Goal: Task Accomplishment & Management: Use online tool/utility

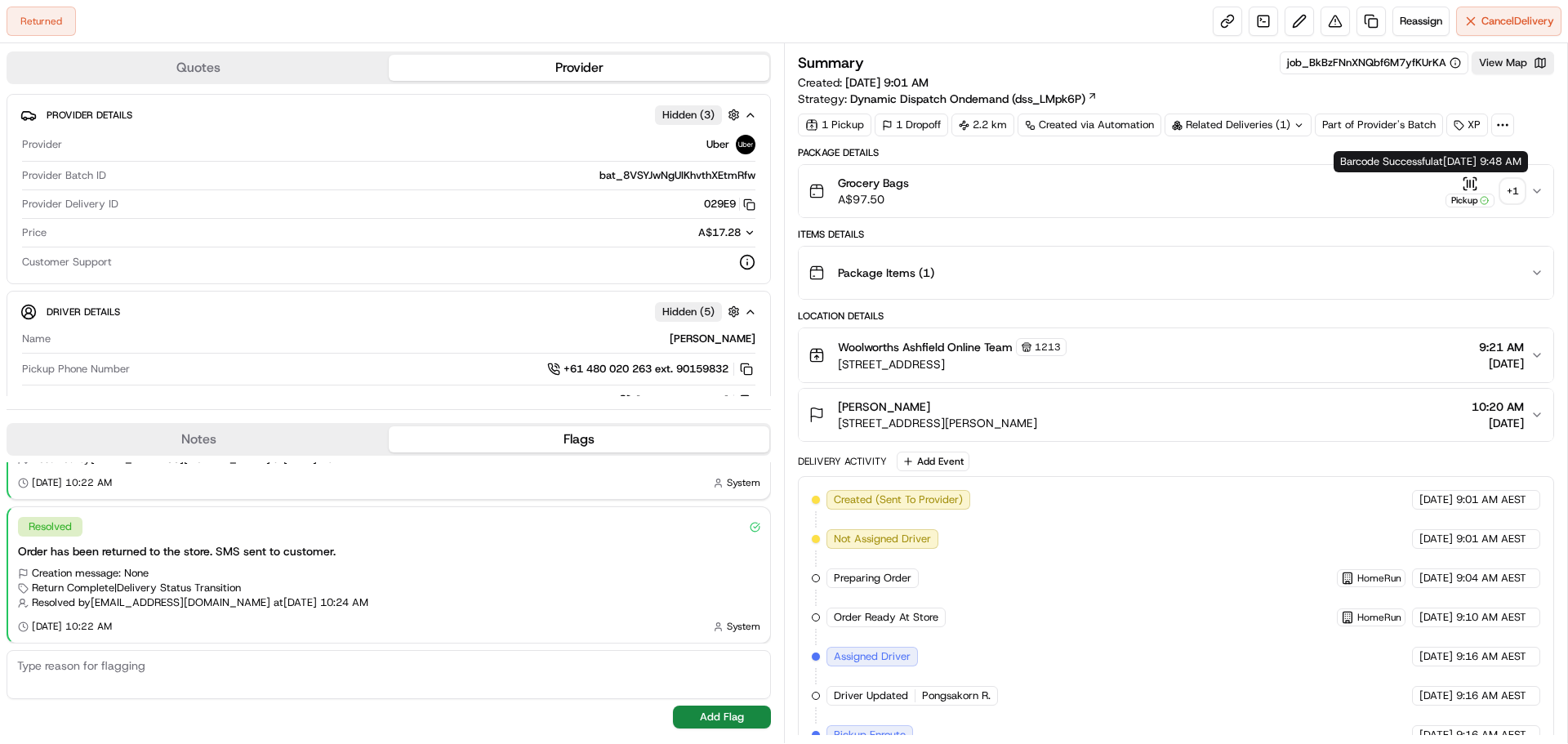
click at [1506, 184] on div "+ 1" at bounding box center [1513, 191] width 23 height 23
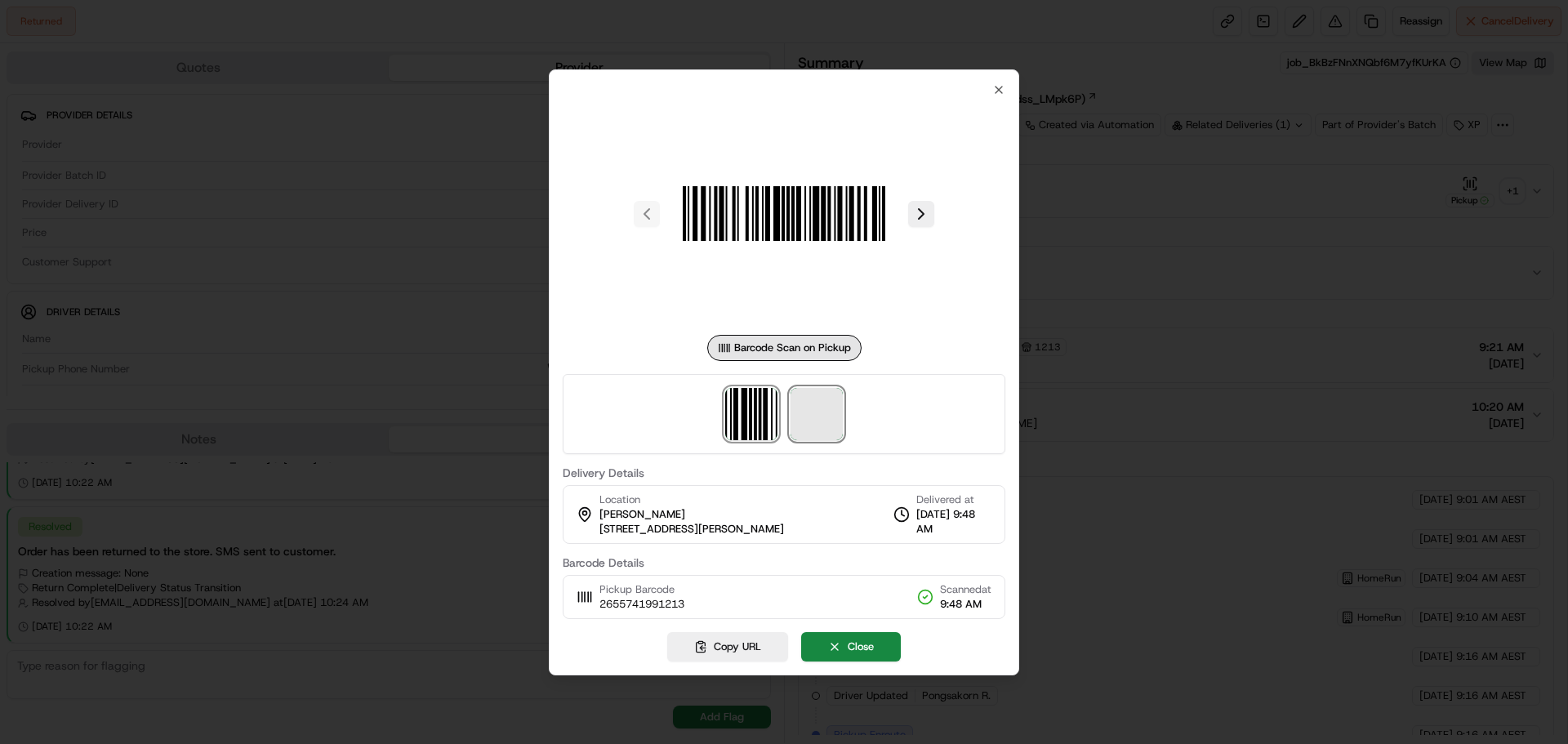
click at [802, 401] on span at bounding box center [816, 413] width 52 height 52
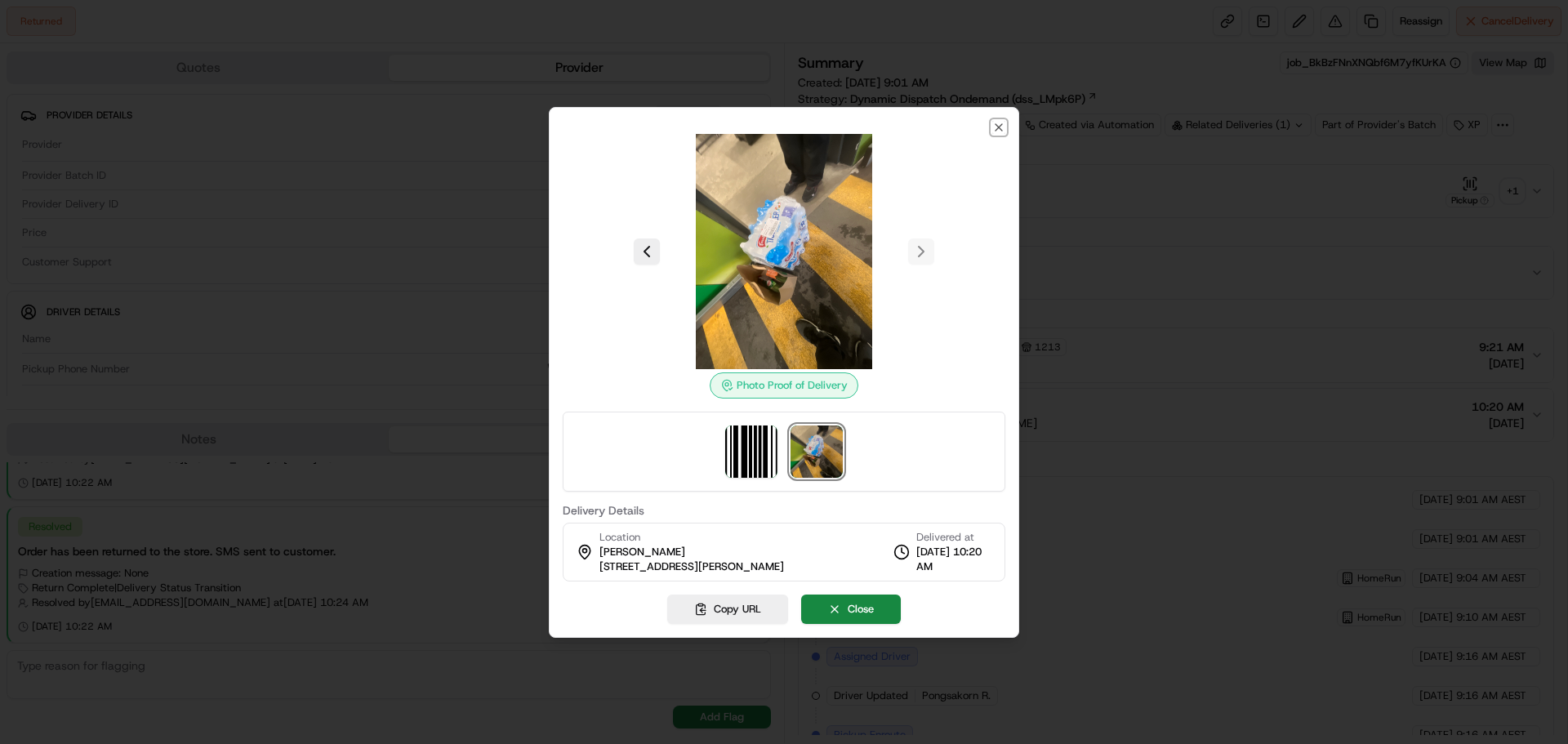
drag, startPoint x: 995, startPoint y: 122, endPoint x: 939, endPoint y: 85, distance: 67.1
click at [996, 121] on icon "button" at bounding box center [999, 127] width 13 height 13
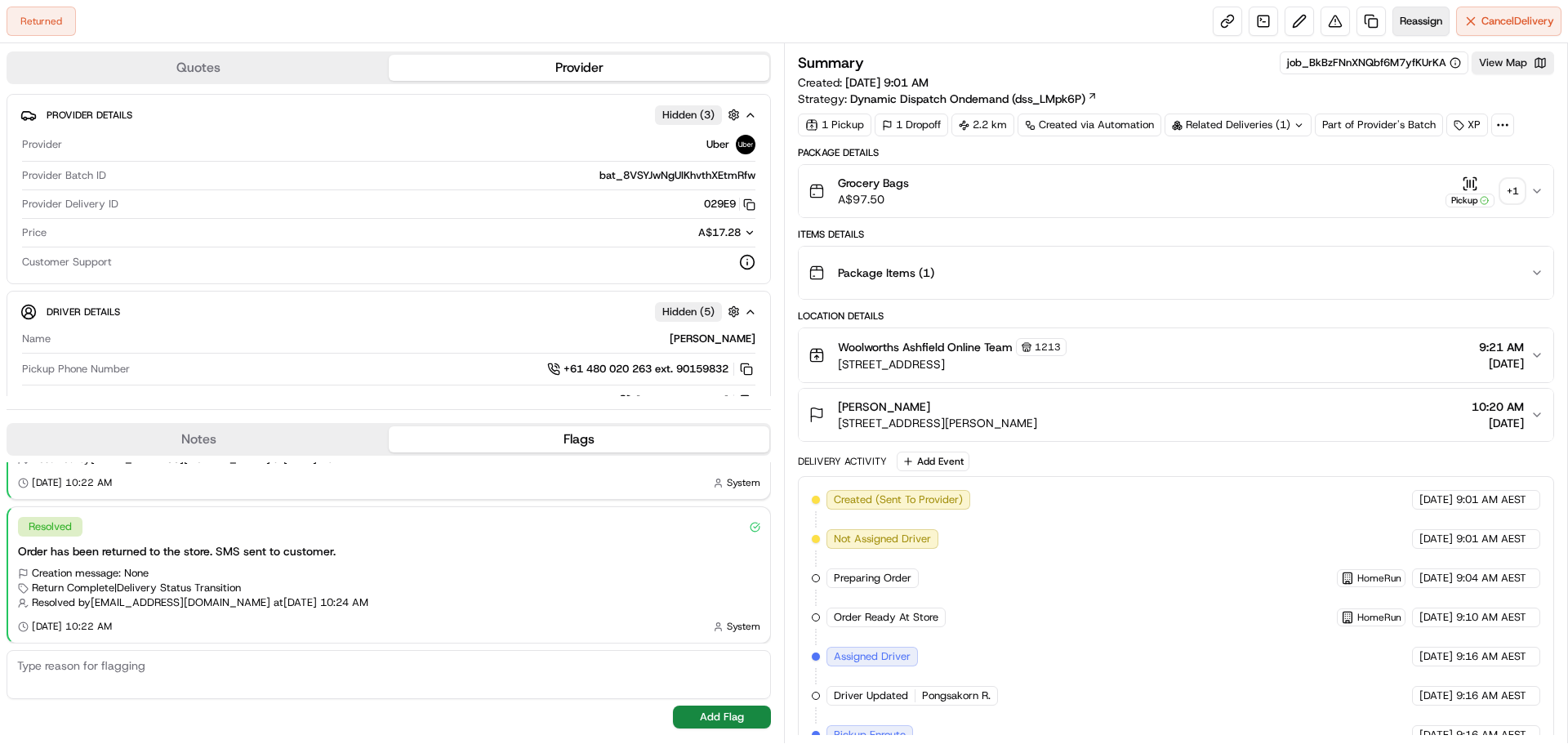
click at [1401, 14] on span "Reassign" at bounding box center [1421, 20] width 43 height 14
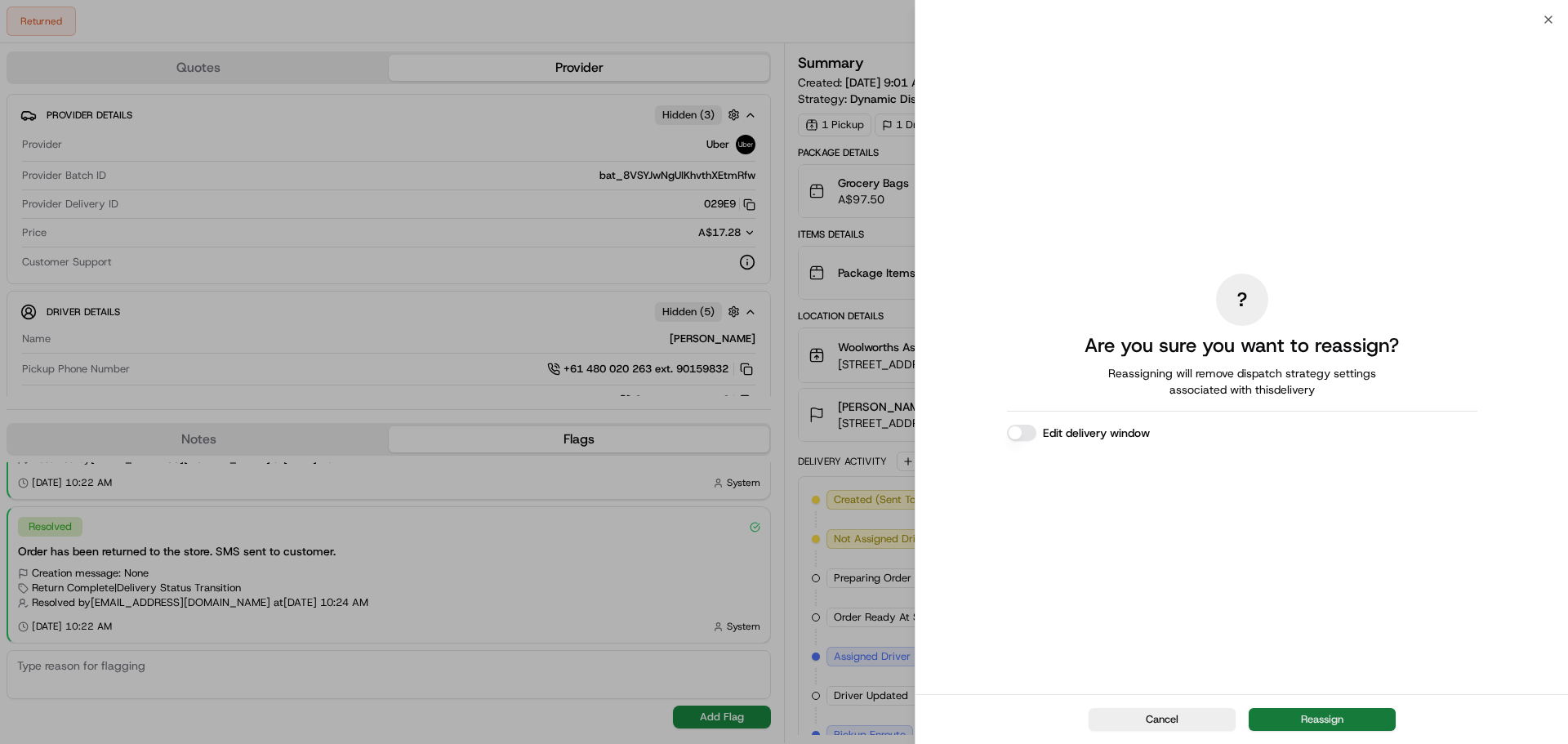
click at [1313, 719] on button "Reassign" at bounding box center [1322, 719] width 147 height 23
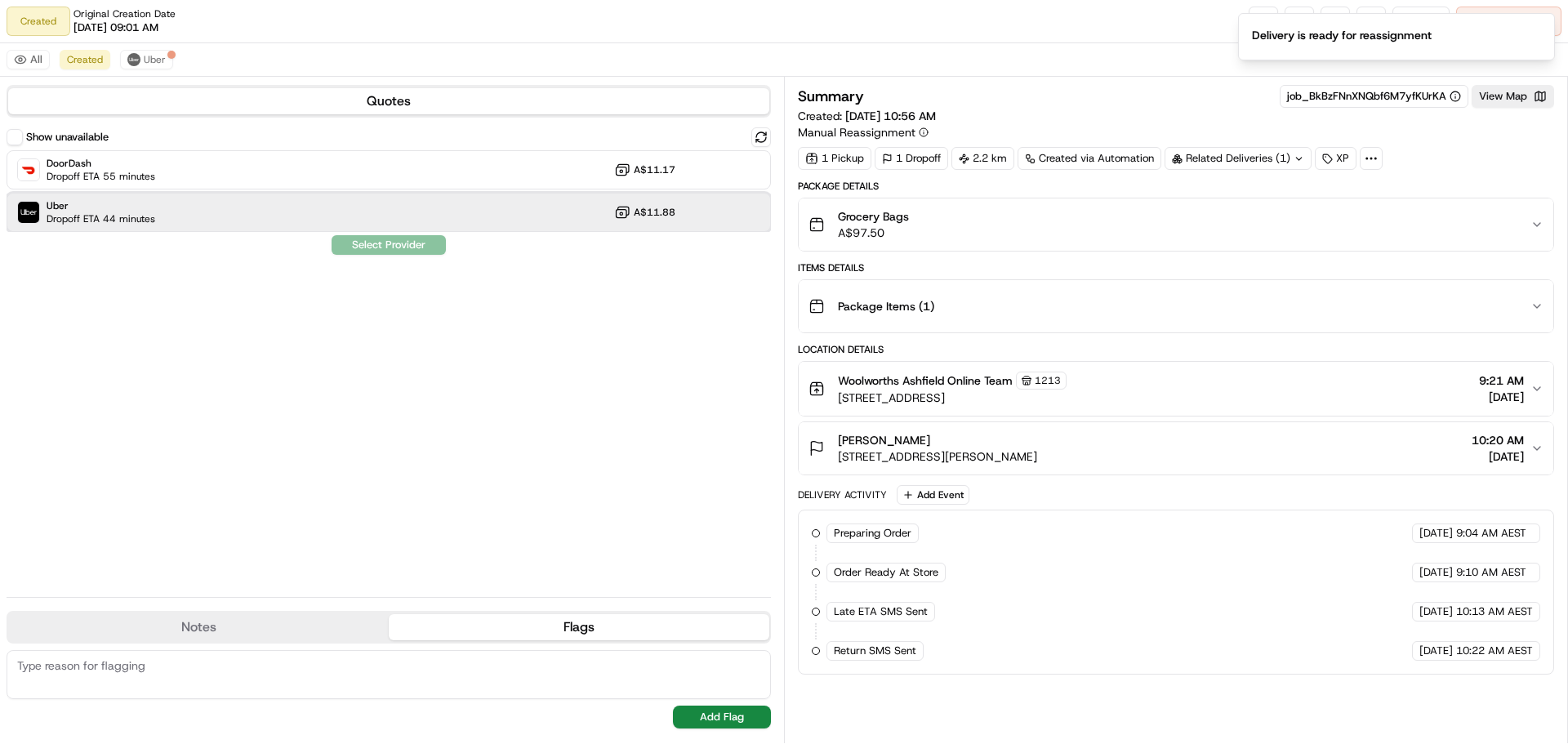
click at [297, 204] on div "Uber Dropoff ETA 44 minutes A$11.88" at bounding box center [389, 212] width 764 height 39
click at [398, 245] on button "Assign Provider" at bounding box center [389, 245] width 116 height 20
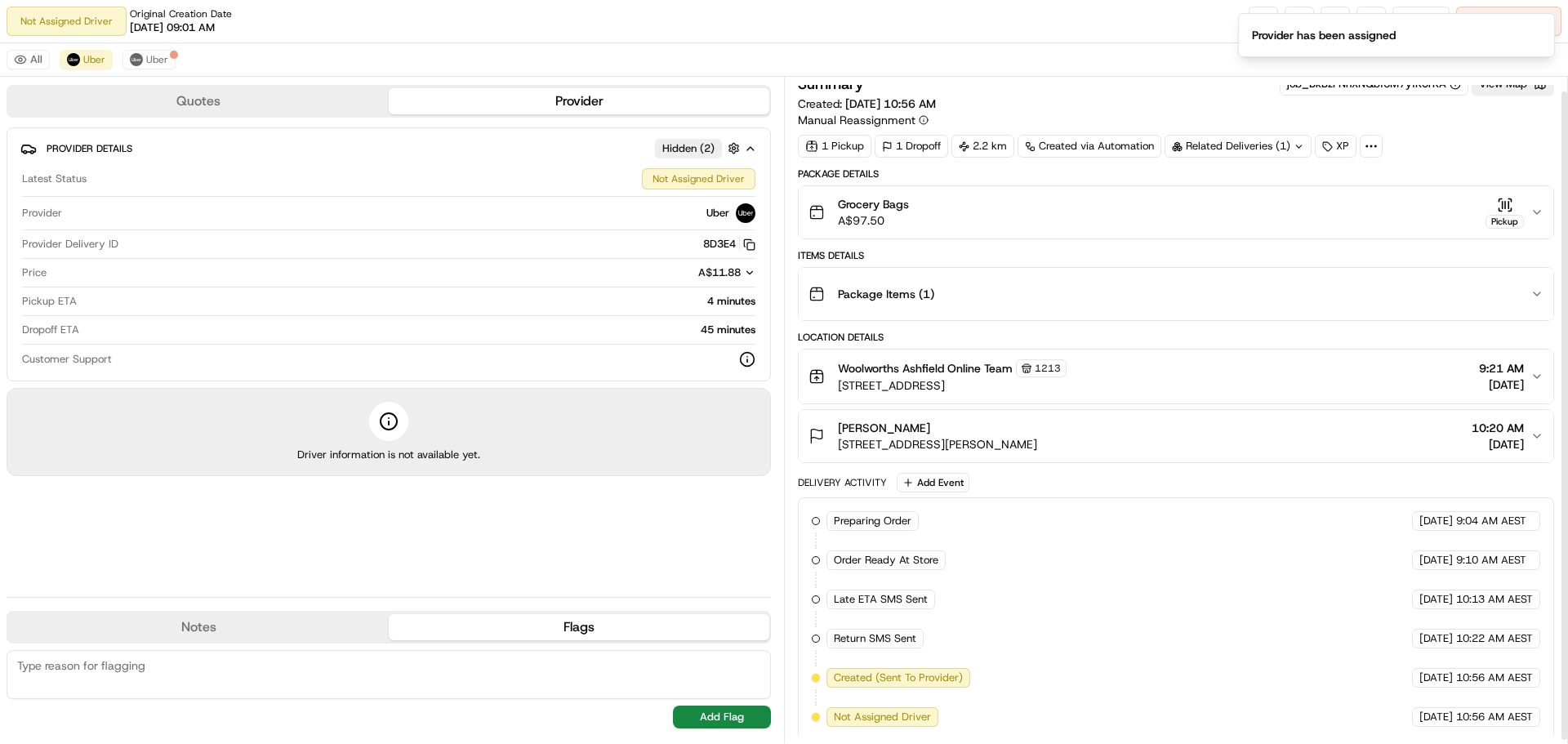
scroll to position [18, 0]
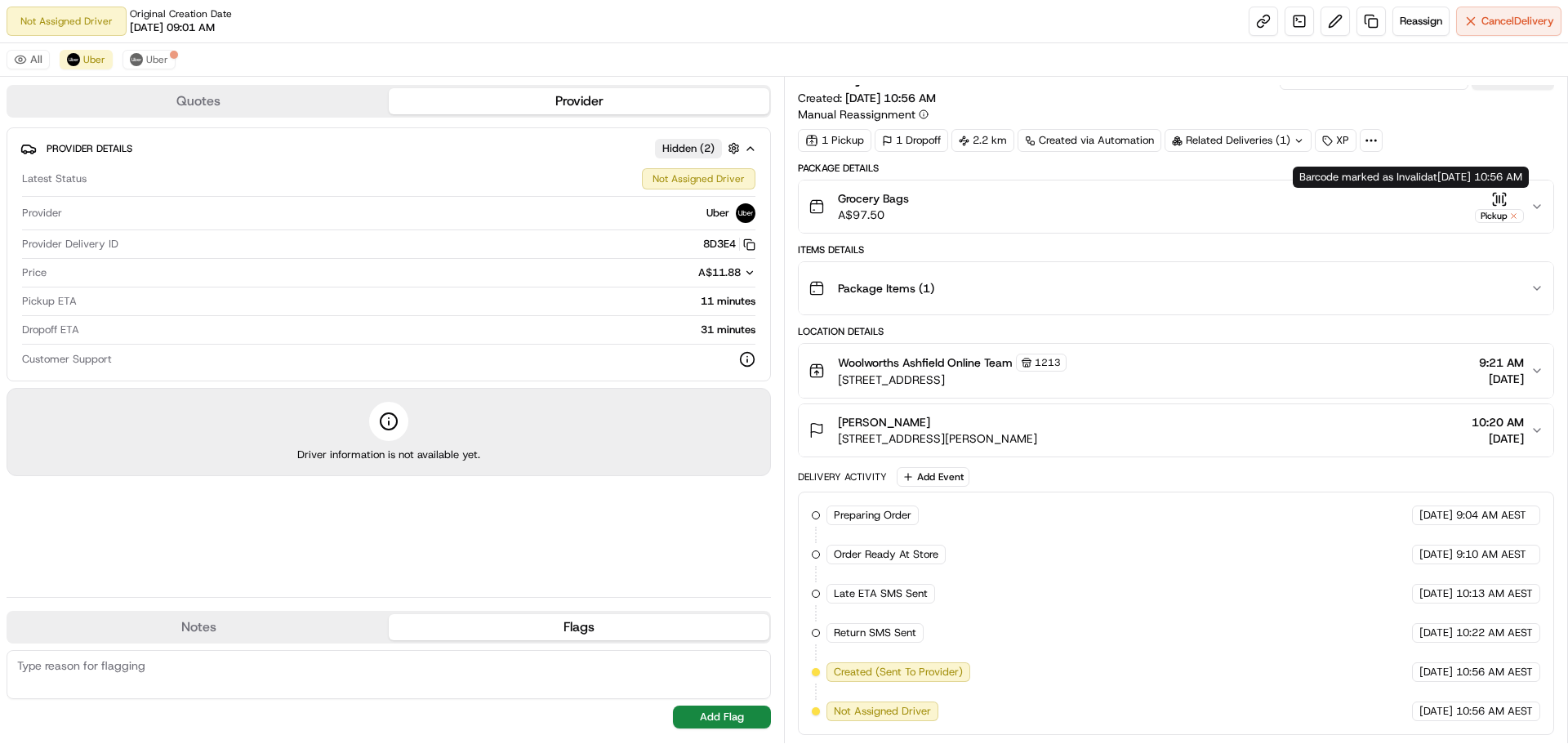
click at [1534, 206] on icon "button" at bounding box center [1536, 206] width 13 height 13
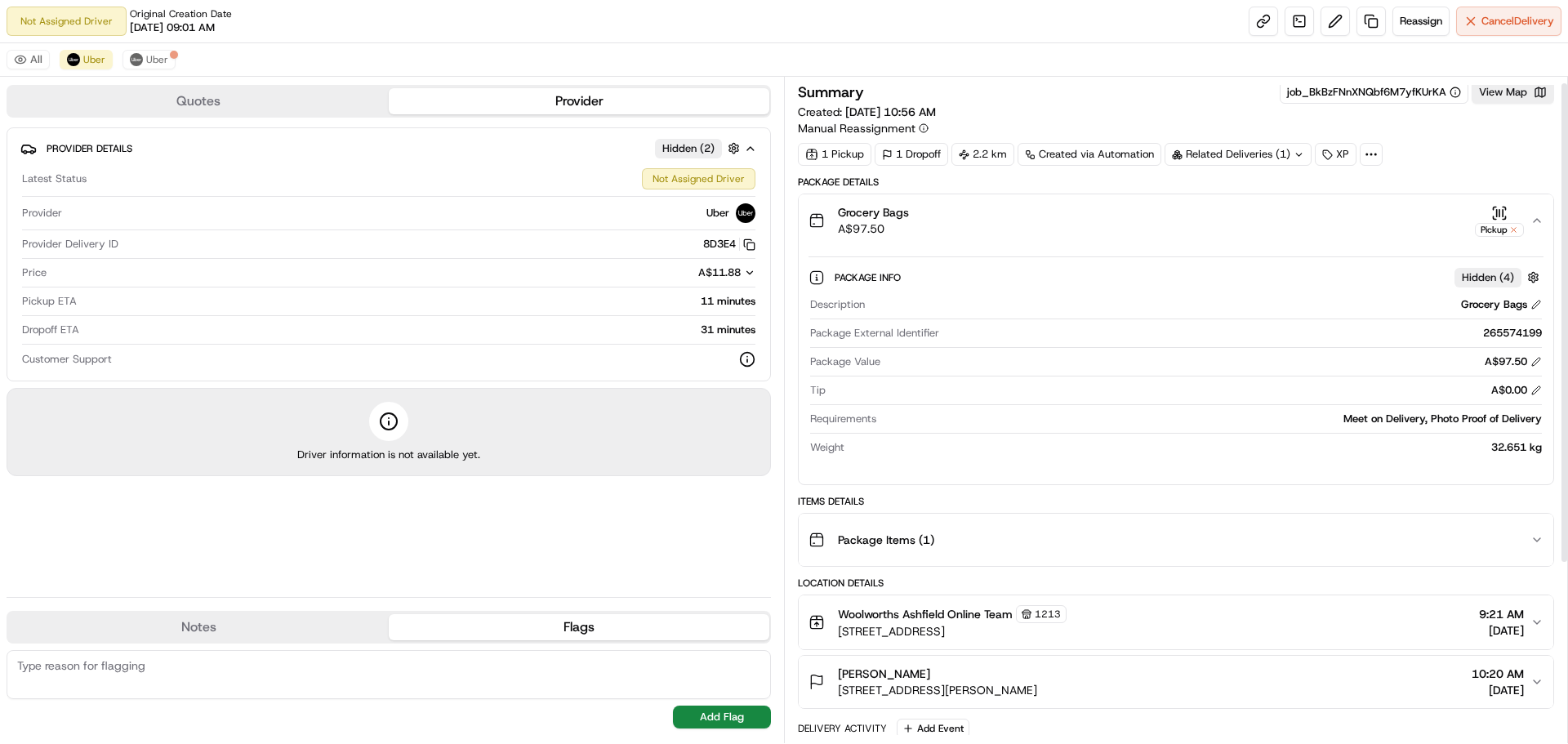
scroll to position [0, 0]
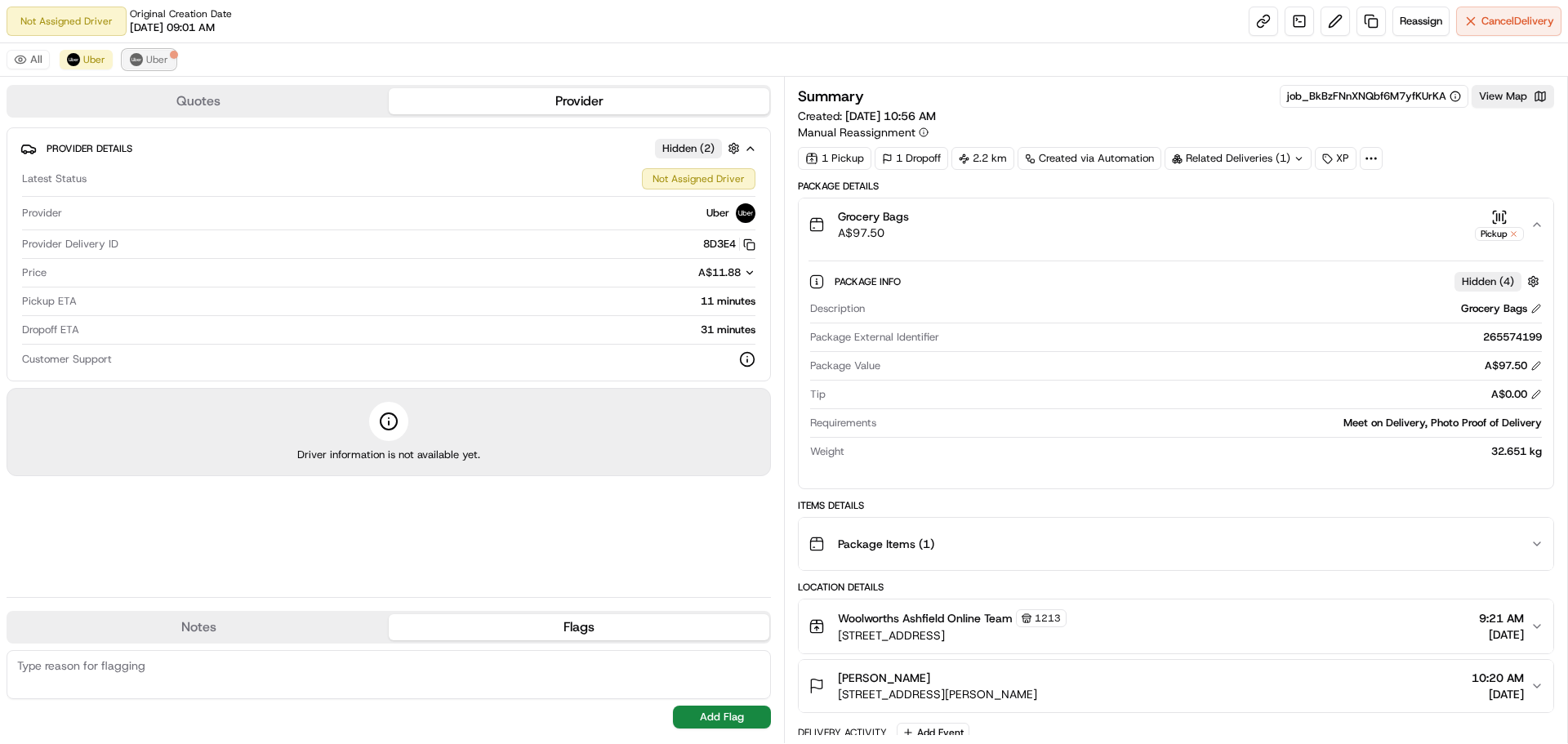
click at [144, 61] on button "Uber" at bounding box center [149, 59] width 53 height 20
